Goal: Task Accomplishment & Management: Use online tool/utility

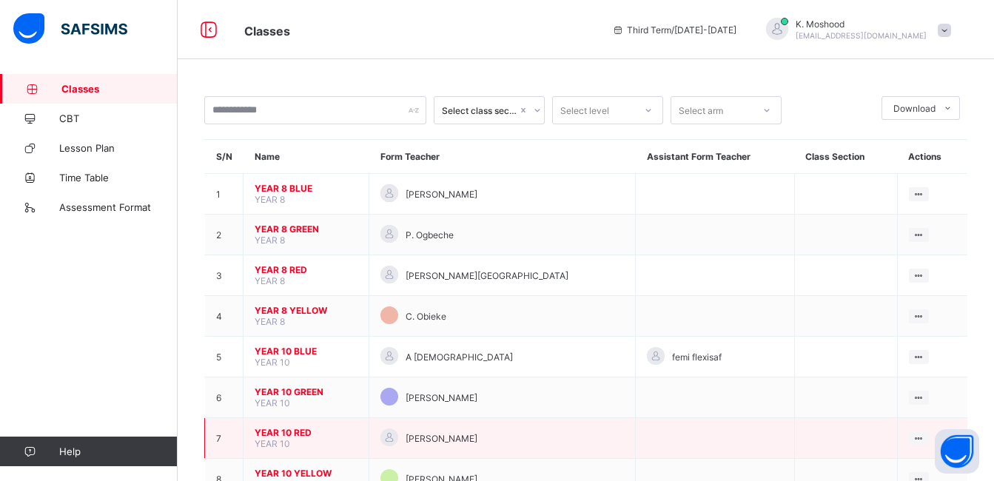
click at [289, 428] on span "YEAR 10 RED" at bounding box center [306, 432] width 103 height 11
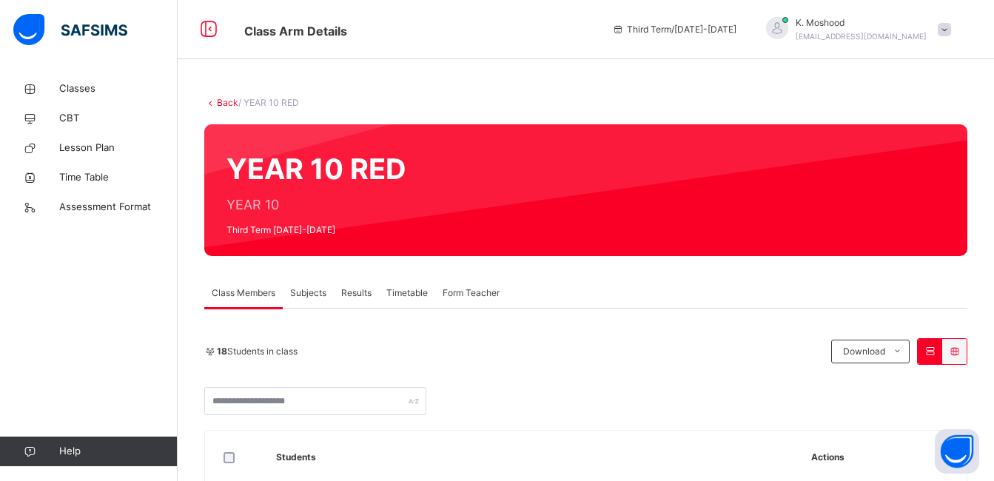
click at [315, 300] on div "Subjects" at bounding box center [308, 293] width 51 height 30
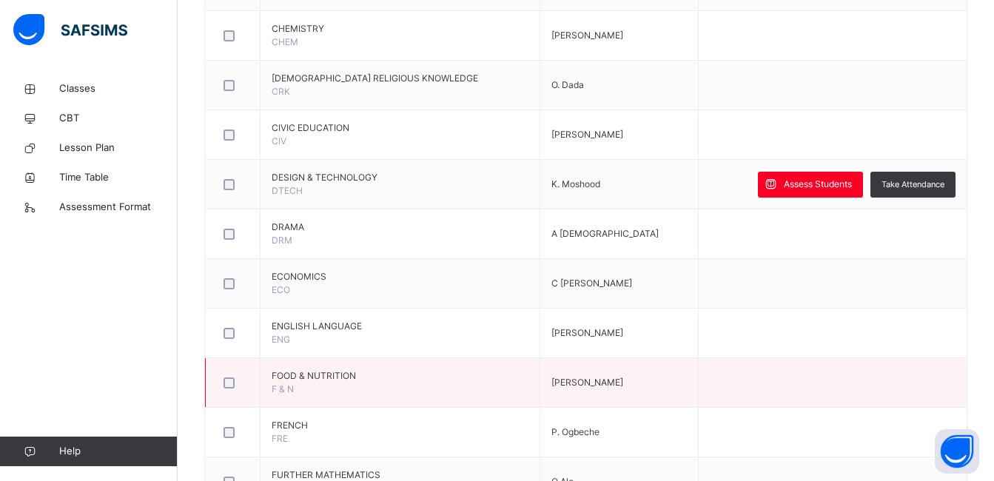
scroll to position [752, 0]
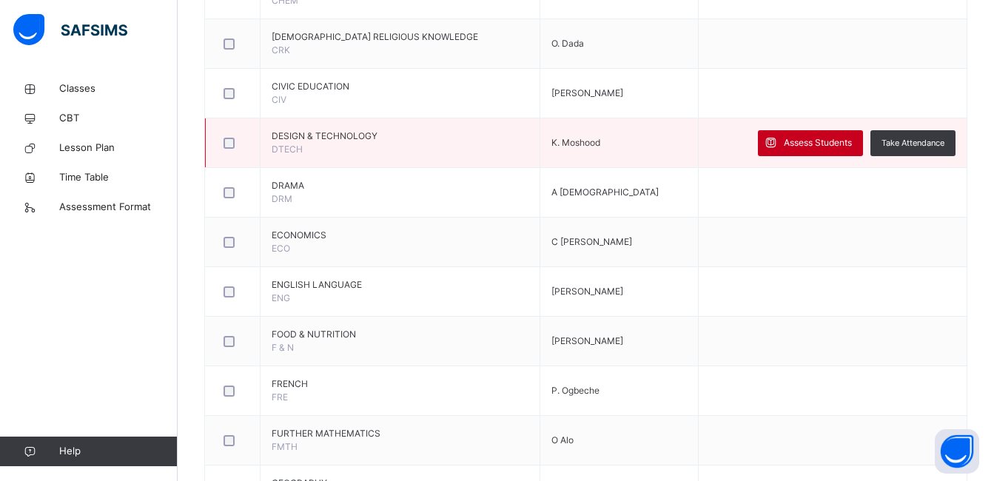
click at [792, 137] on span "Assess Students" at bounding box center [818, 142] width 68 height 13
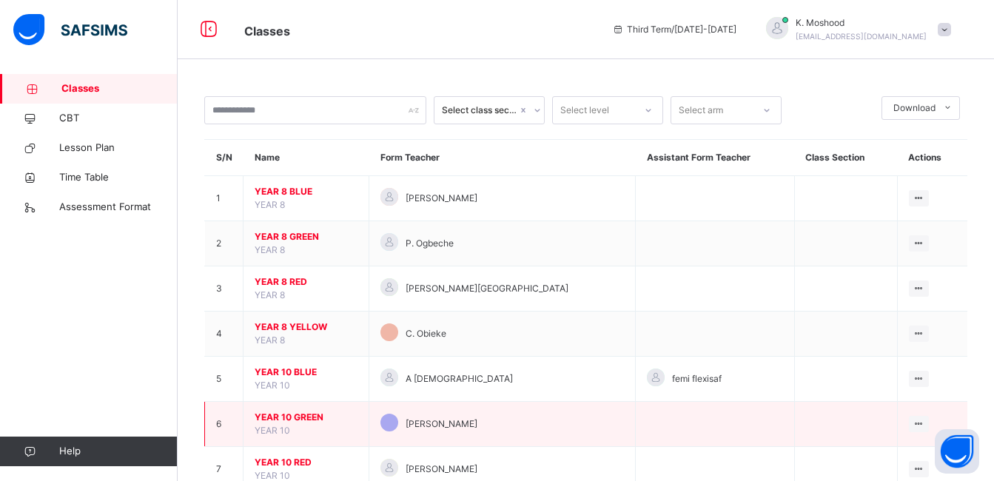
click at [292, 412] on span "YEAR 10 GREEN" at bounding box center [306, 417] width 103 height 13
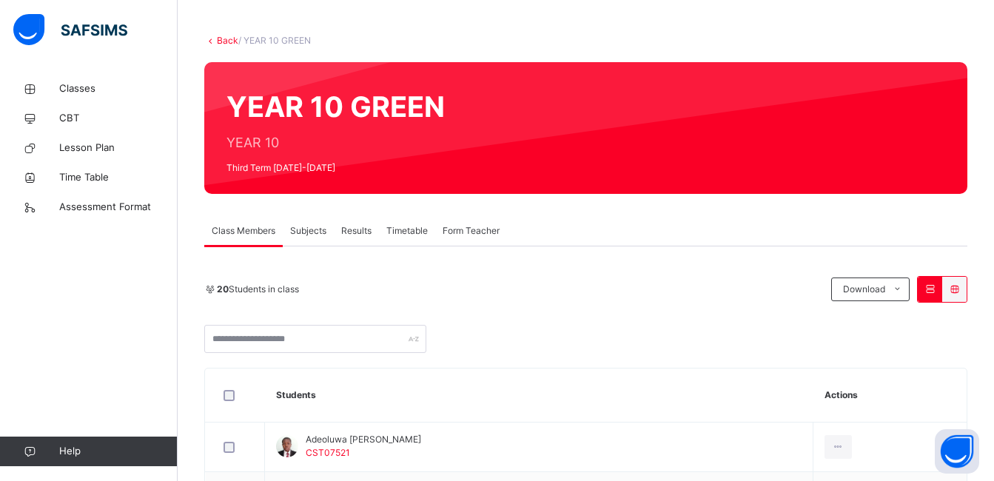
scroll to position [59, 0]
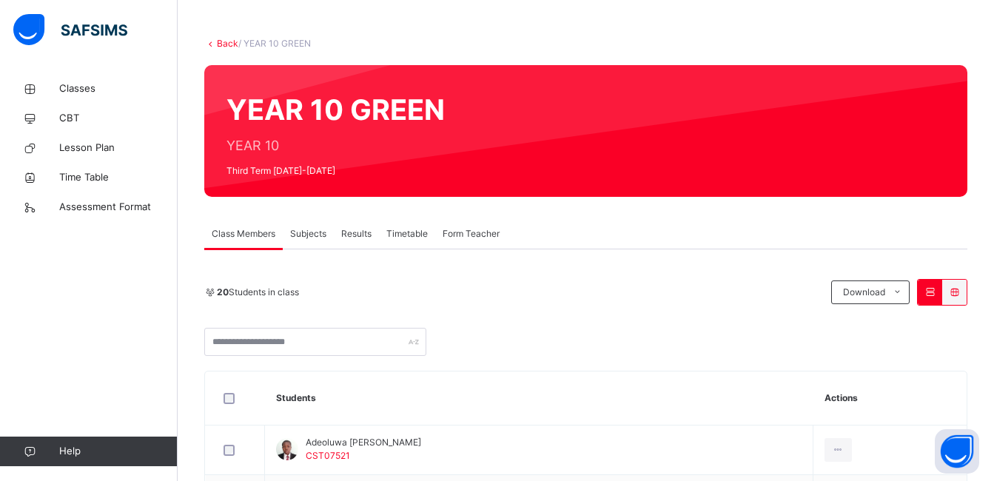
click at [309, 233] on span "Subjects" at bounding box center [308, 233] width 36 height 13
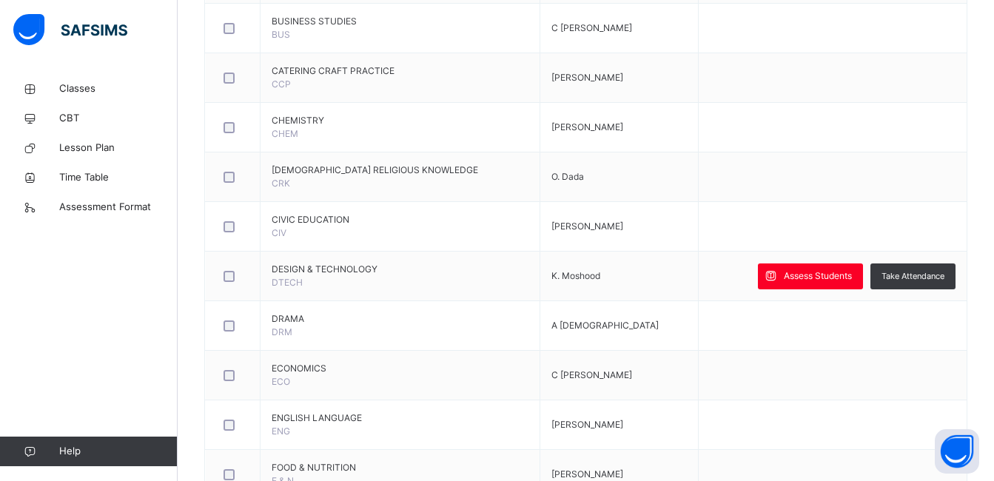
scroll to position [604, 0]
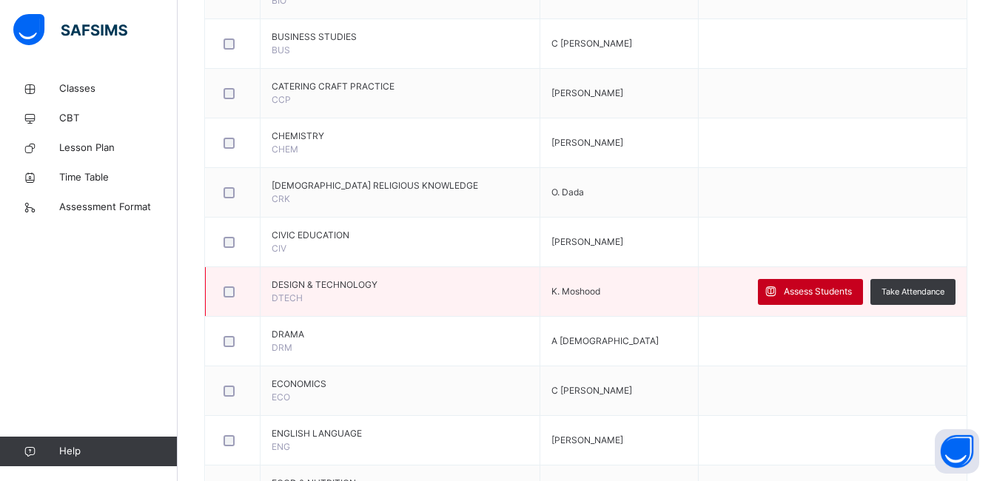
click at [810, 290] on span "Assess Students" at bounding box center [818, 291] width 68 height 13
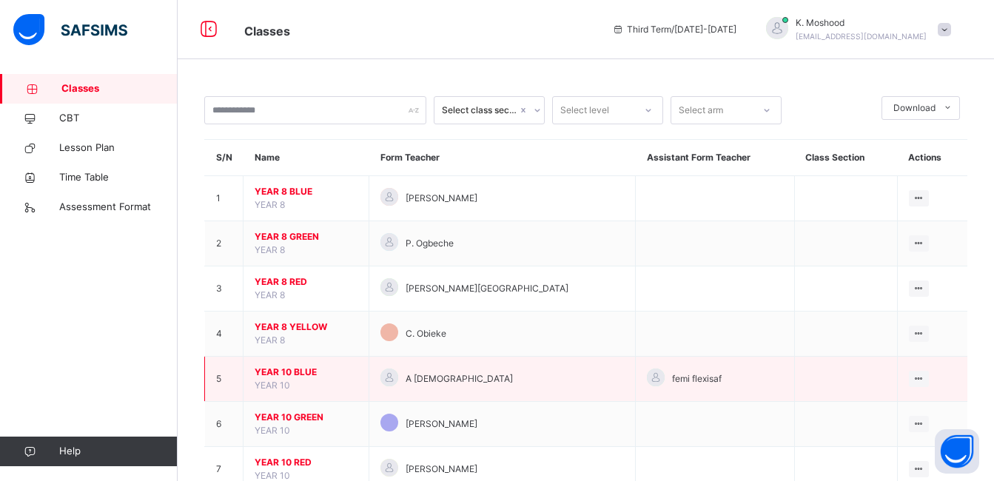
click at [309, 370] on span "YEAR 10 BLUE" at bounding box center [306, 372] width 103 height 13
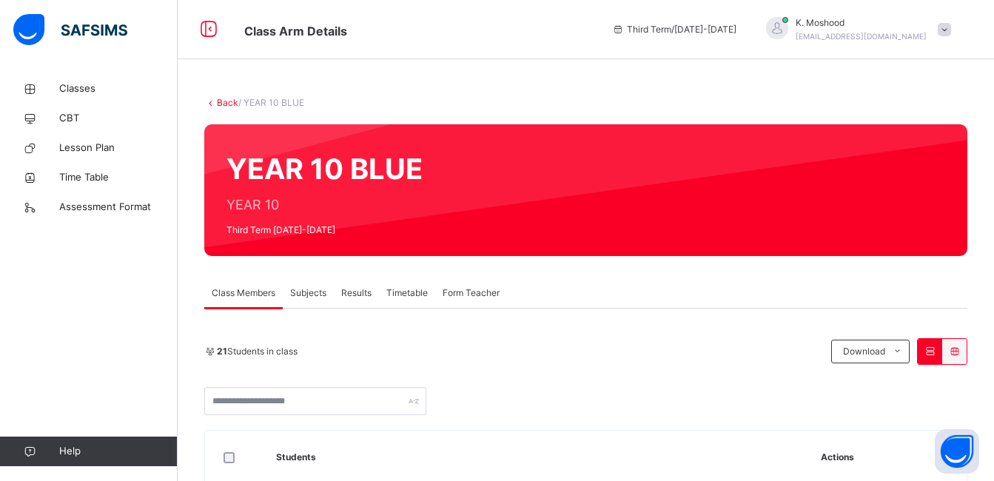
click at [316, 290] on span "Subjects" at bounding box center [308, 293] width 36 height 13
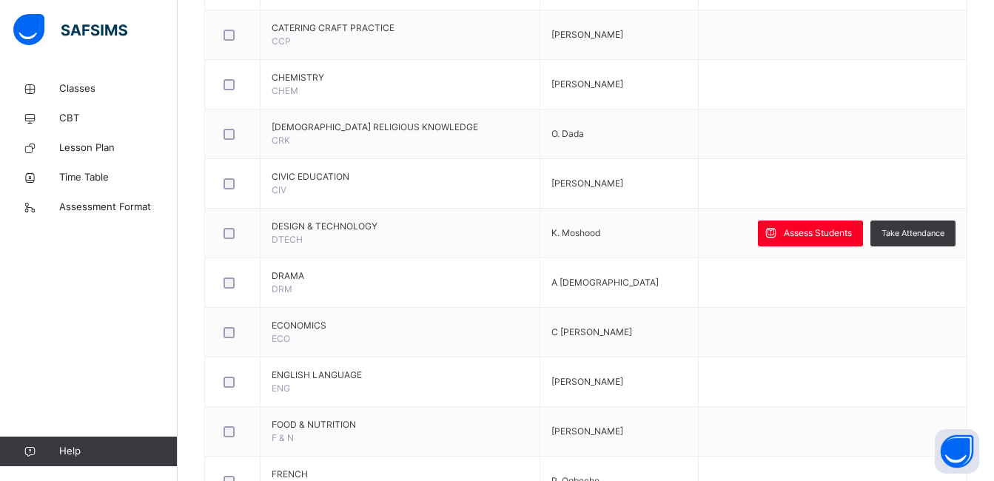
scroll to position [666, 0]
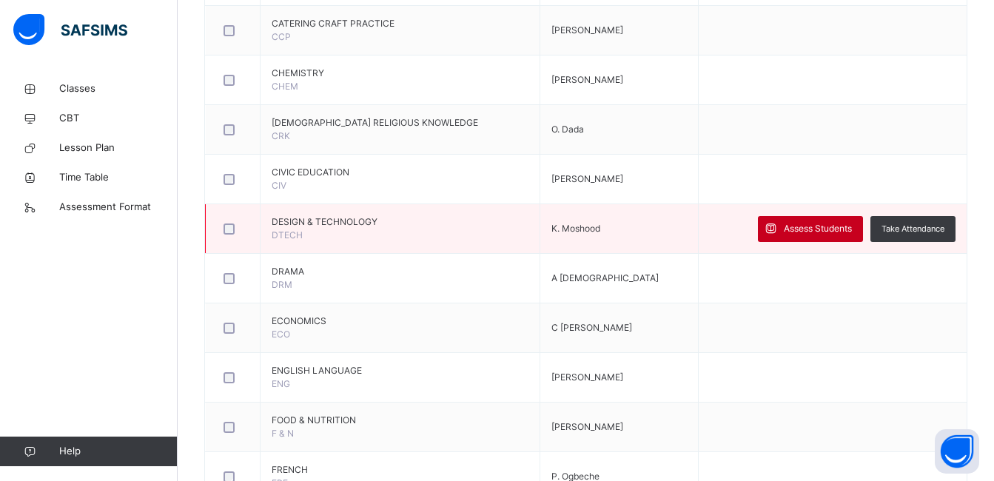
click at [805, 230] on span "Assess Students" at bounding box center [818, 228] width 68 height 13
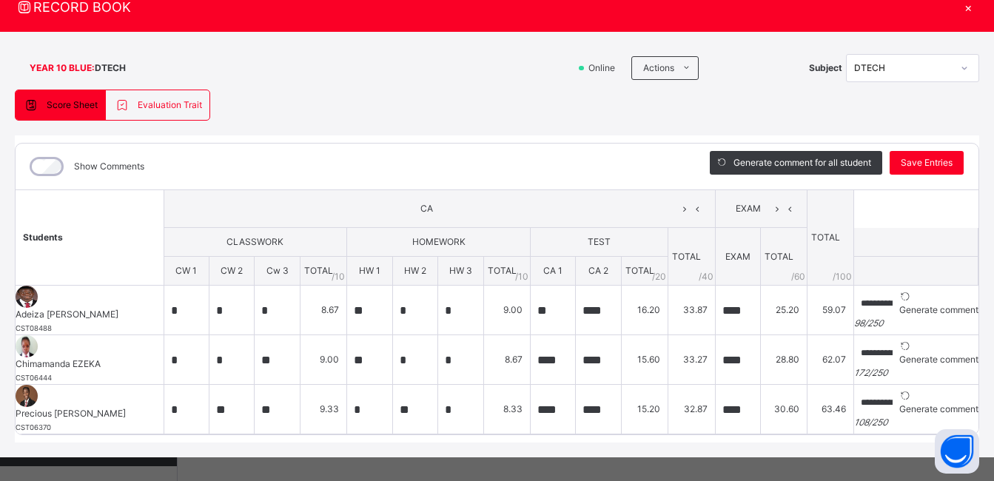
scroll to position [0, 0]
